Goal: Task Accomplishment & Management: Use online tool/utility

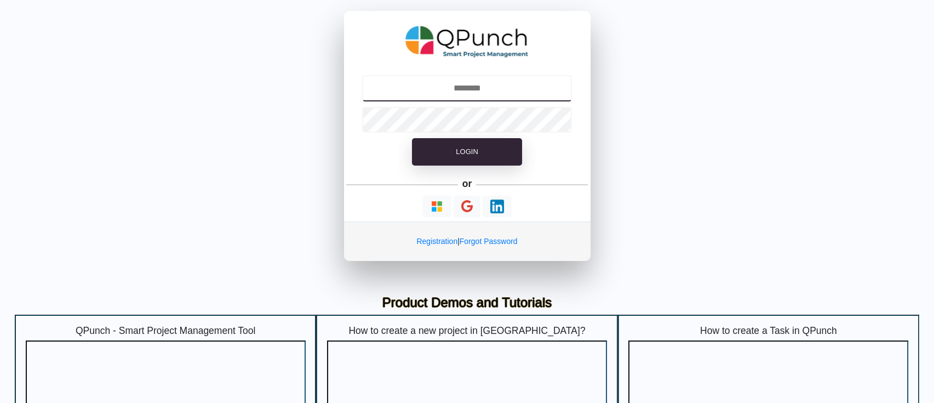
click at [447, 90] on input "text" at bounding box center [467, 88] width 210 height 26
type input "**********"
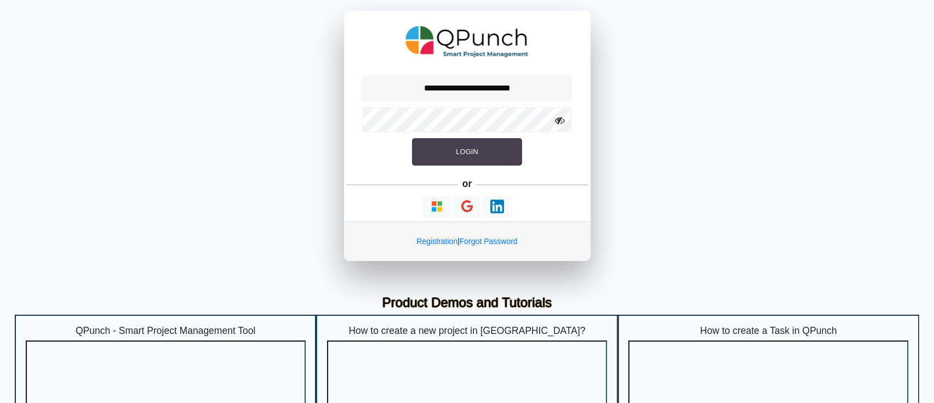
click at [460, 160] on button "Login" at bounding box center [467, 151] width 110 height 27
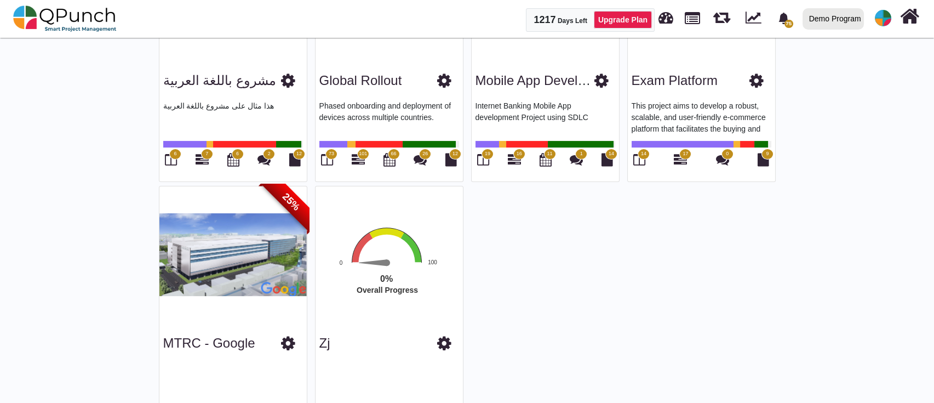
scroll to position [771, 0]
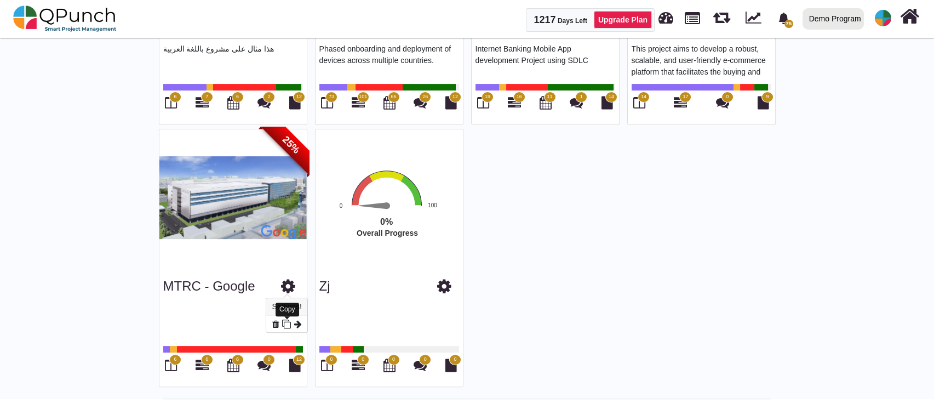
click at [288, 327] on icon at bounding box center [286, 323] width 9 height 9
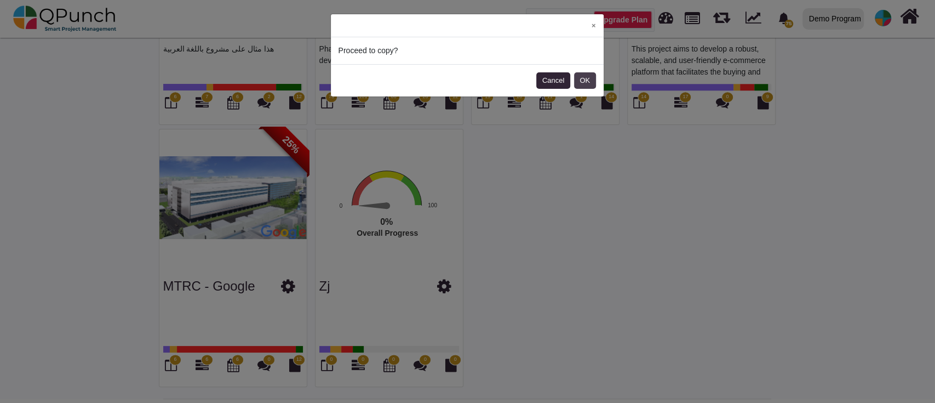
click at [590, 81] on button "OK" at bounding box center [585, 80] width 22 height 16
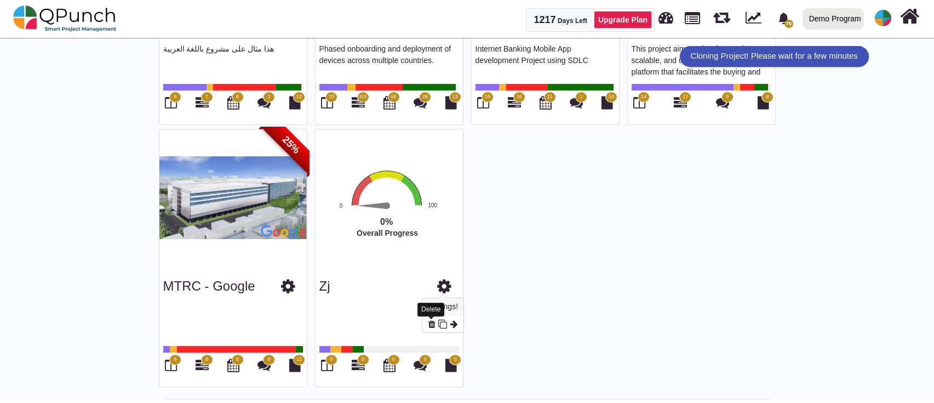
click at [431, 325] on icon at bounding box center [431, 323] width 7 height 9
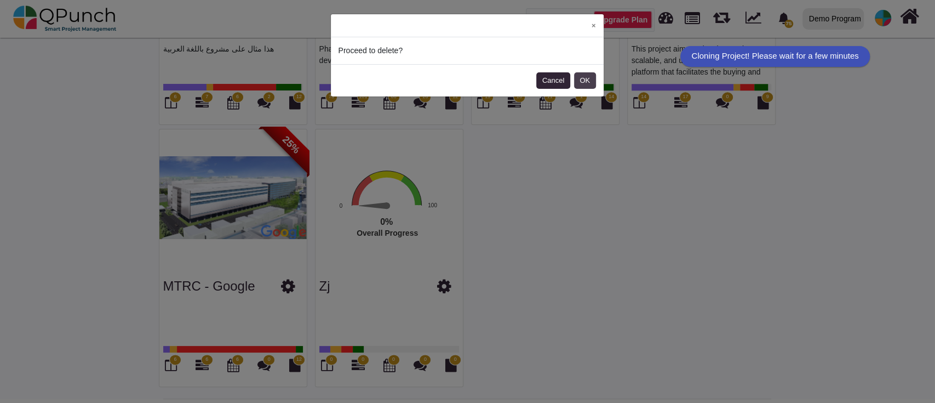
click at [581, 76] on button "OK" at bounding box center [585, 80] width 22 height 16
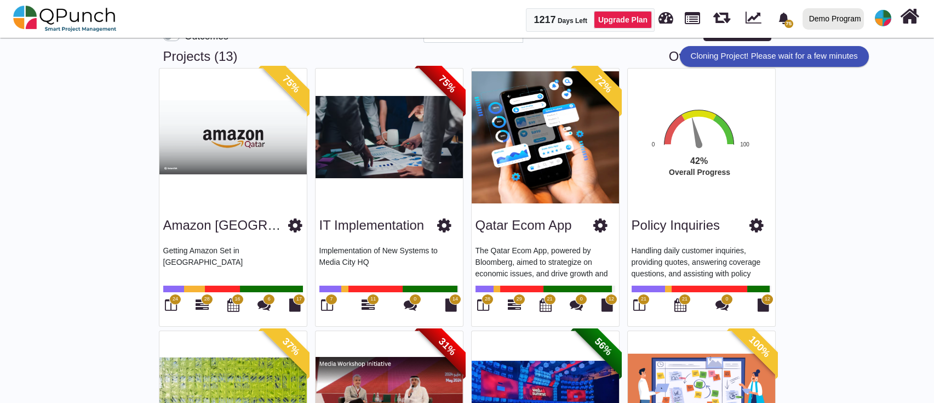
scroll to position [0, 0]
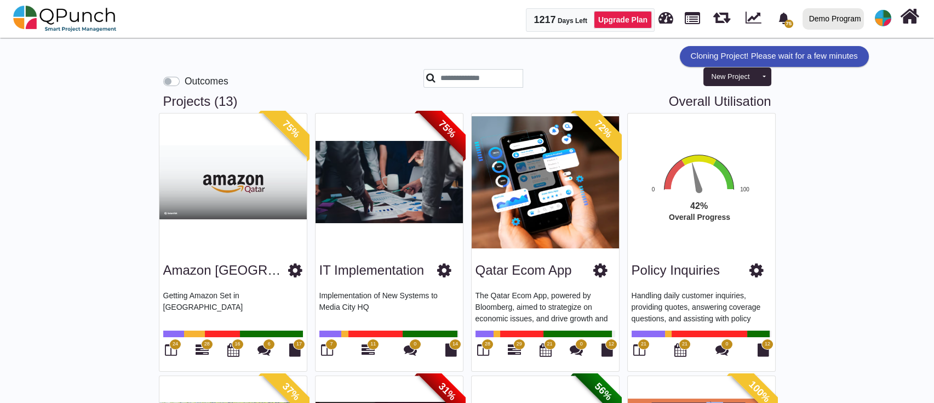
click at [489, 357] on div "28" at bounding box center [484, 350] width 16 height 19
click at [488, 350] on icon at bounding box center [483, 349] width 12 height 13
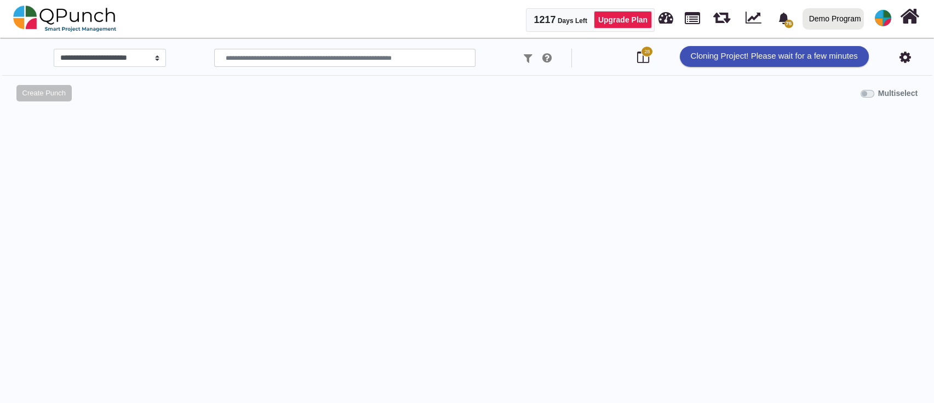
select select "*********"
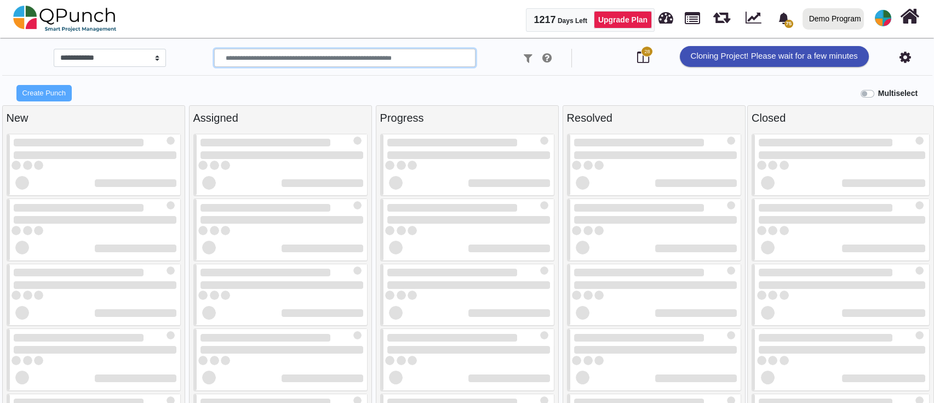
click at [356, 62] on input "text" at bounding box center [344, 58] width 261 height 19
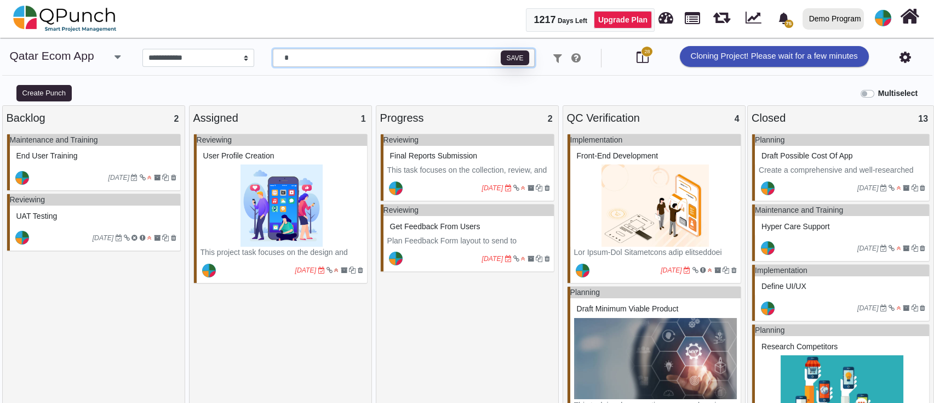
type input "*"
click at [39, 8] on img at bounding box center [65, 18] width 104 height 33
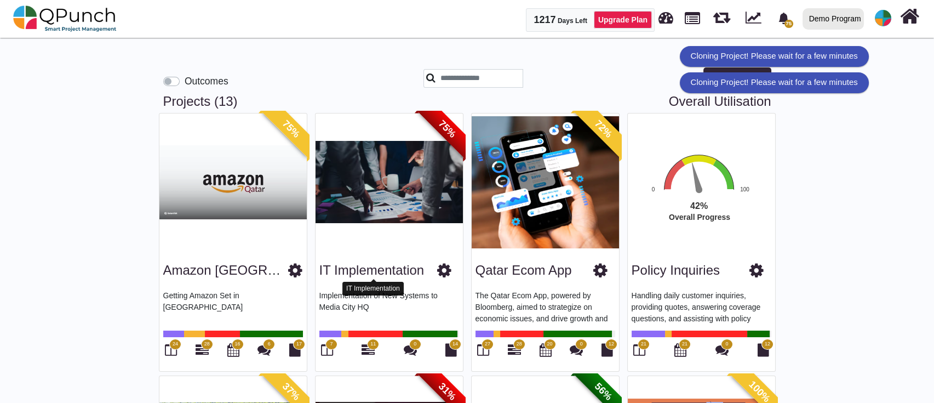
scroll to position [771, 0]
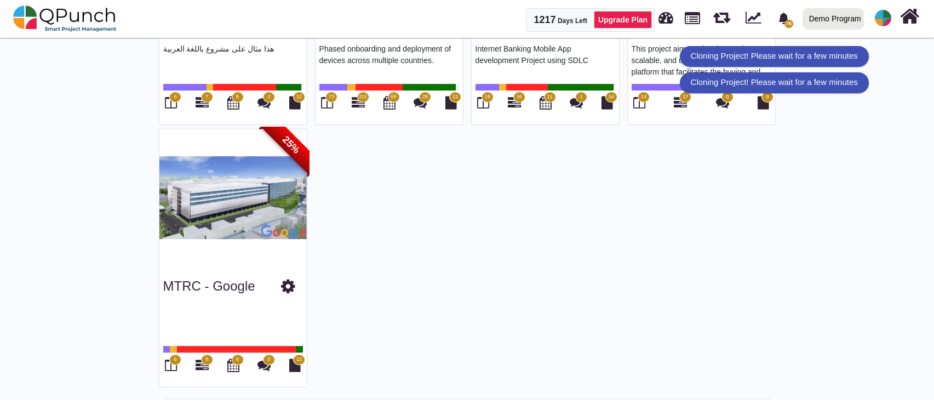
click at [814, 56] on div "Cloning Project! Please wait for a few minutes" at bounding box center [774, 56] width 189 height 21
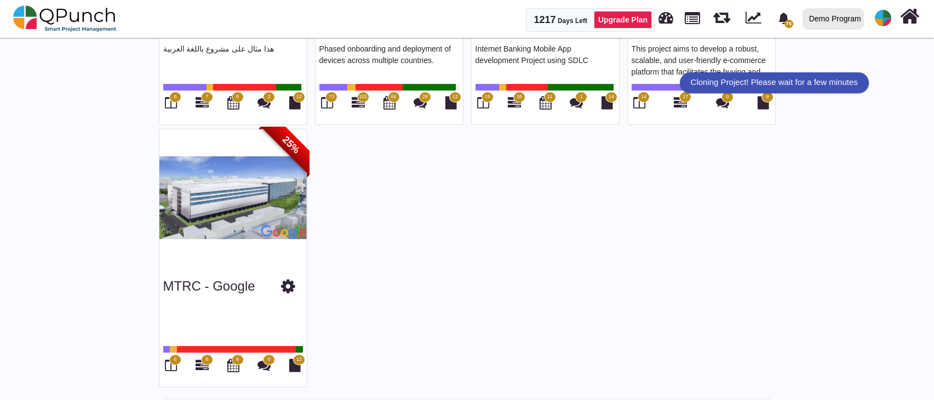
drag, startPoint x: 817, startPoint y: 54, endPoint x: 894, endPoint y: 50, distance: 77.3
click at [894, 50] on div "Cloning Project! Please wait for a few minutes" at bounding box center [847, 56] width 189 height 21
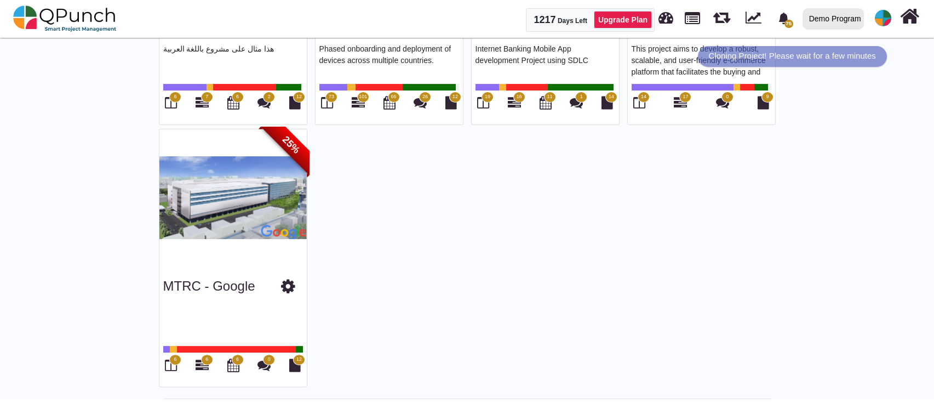
drag, startPoint x: 811, startPoint y: 62, endPoint x: 889, endPoint y: 50, distance: 78.8
click at [887, 50] on div "Cloning Project! Please wait for a few minutes" at bounding box center [792, 56] width 189 height 21
